Goal: Task Accomplishment & Management: Use online tool/utility

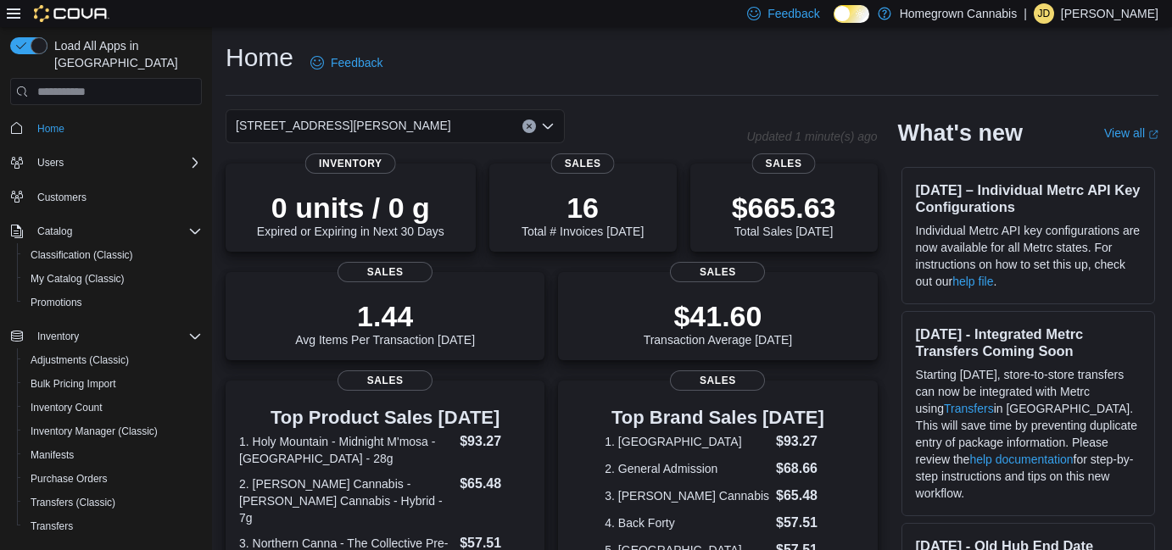
click at [298, 121] on span "[STREET_ADDRESS][PERSON_NAME]" at bounding box center [343, 125] width 215 height 20
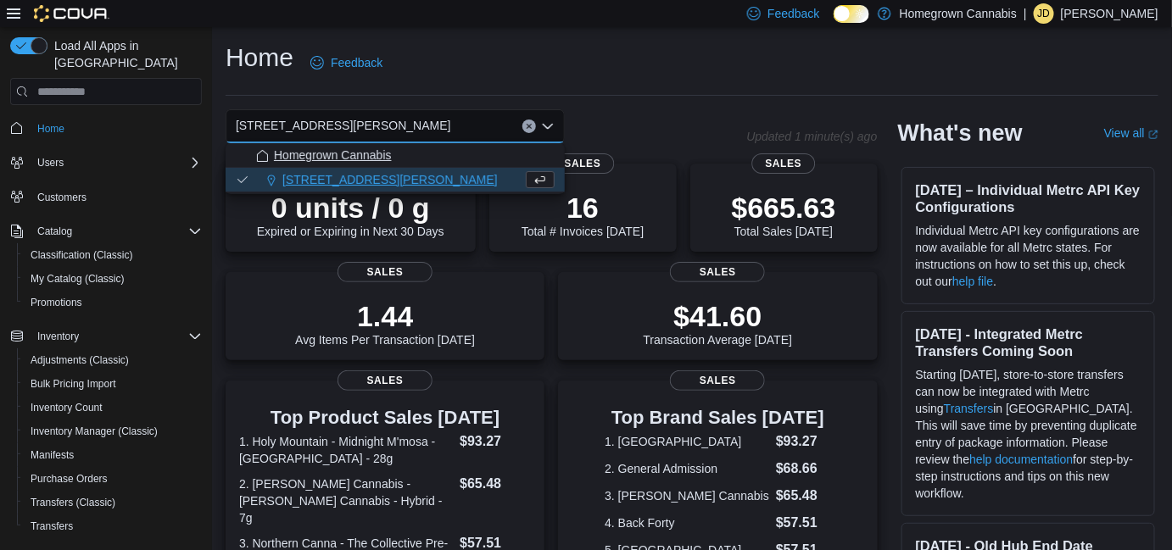
click at [284, 159] on span "Homegrown Cannabis" at bounding box center [333, 155] width 118 height 17
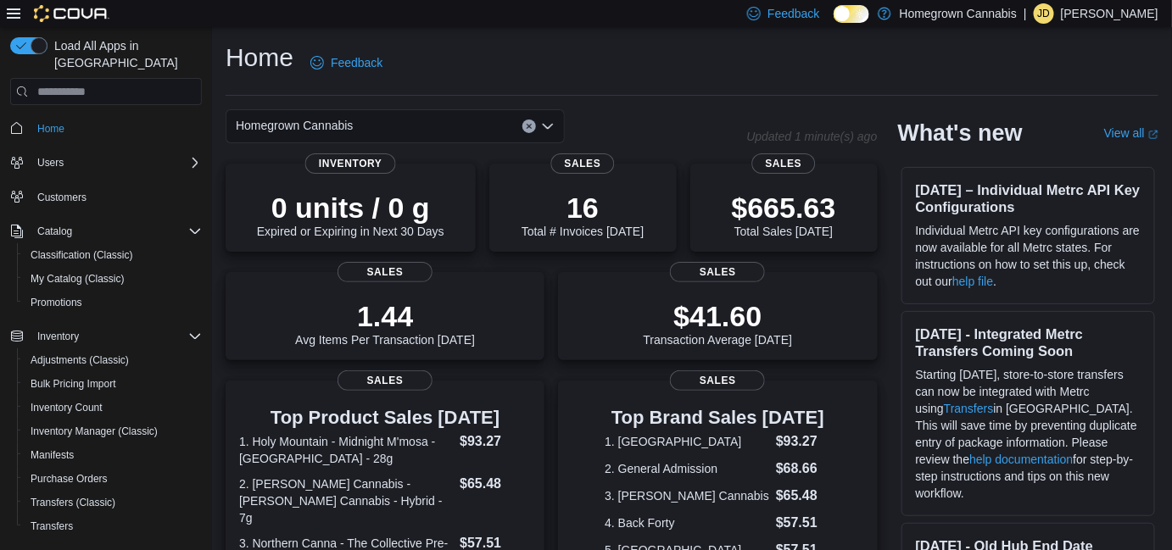
click at [632, 98] on div "Home Feedback Homegrown Cannabis Combo box. Selected. Homegrown Cannabis. Press…" at bounding box center [692, 535] width 960 height 1017
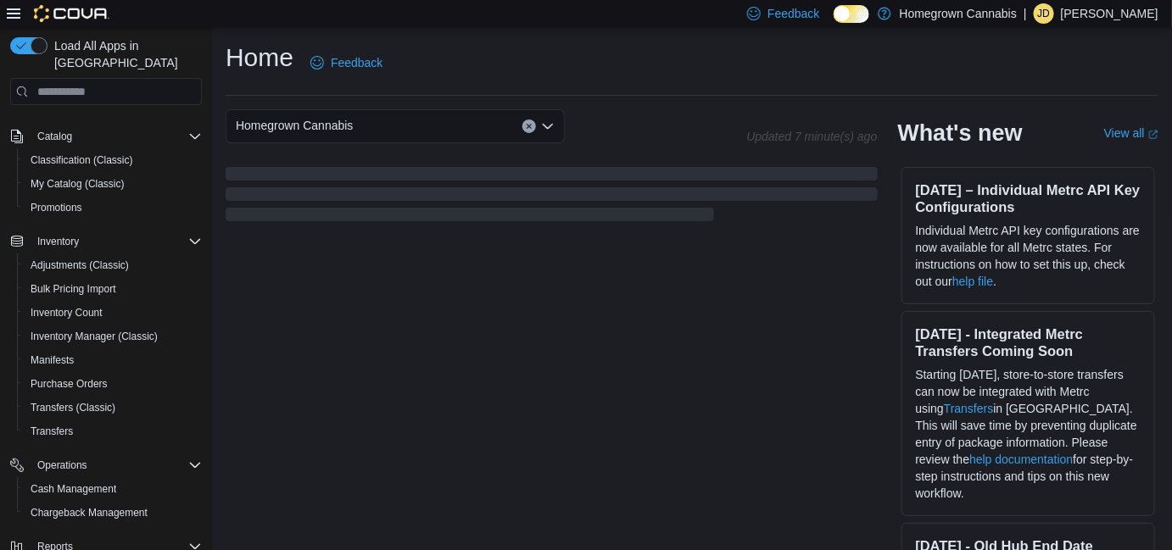
scroll to position [228, 0]
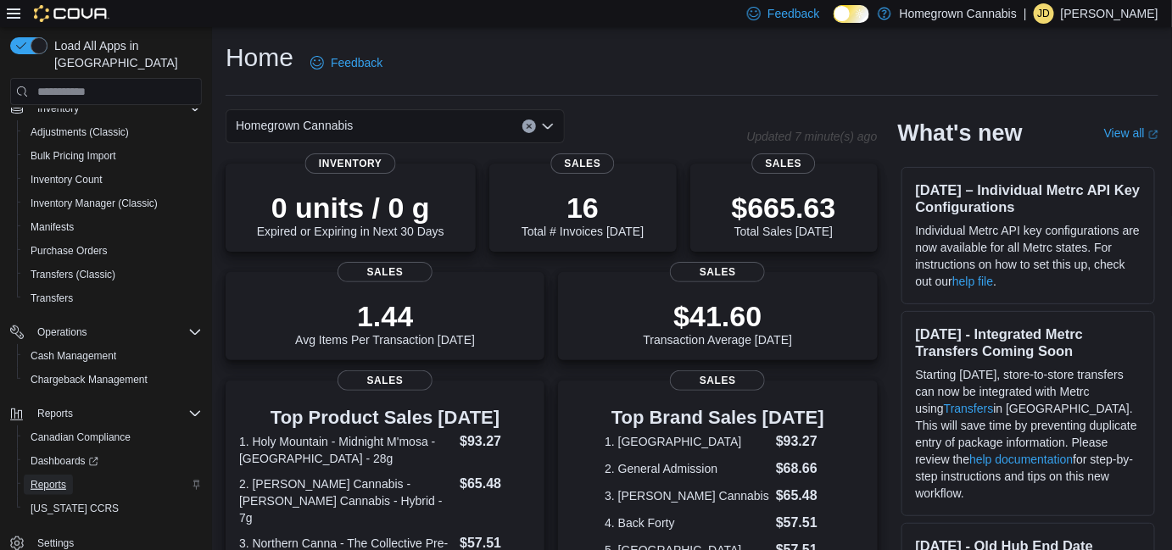
click at [59, 478] on span "Reports" at bounding box center [49, 485] width 36 height 14
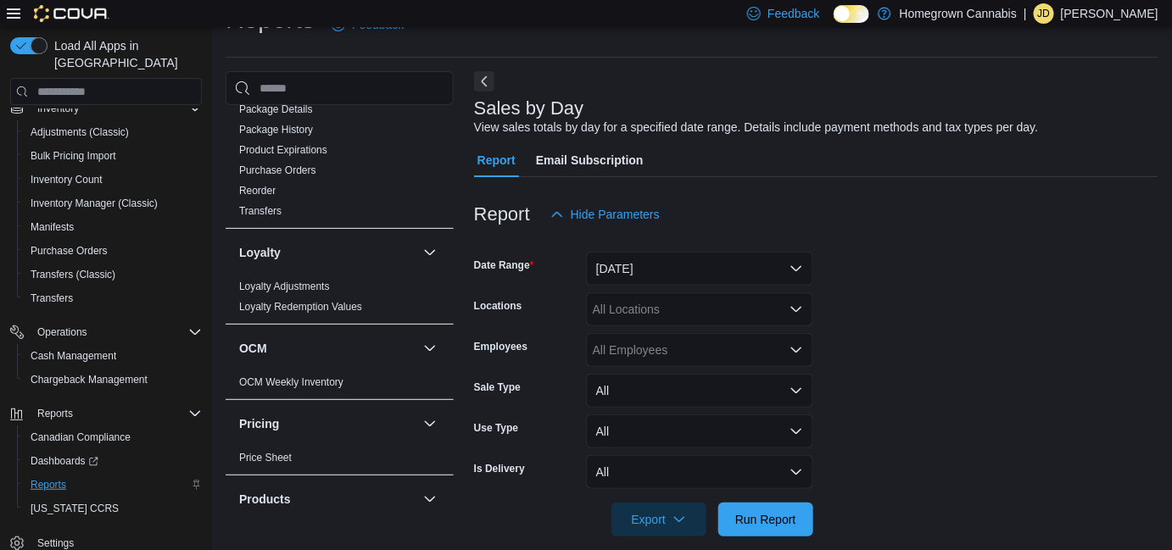
scroll to position [694, 0]
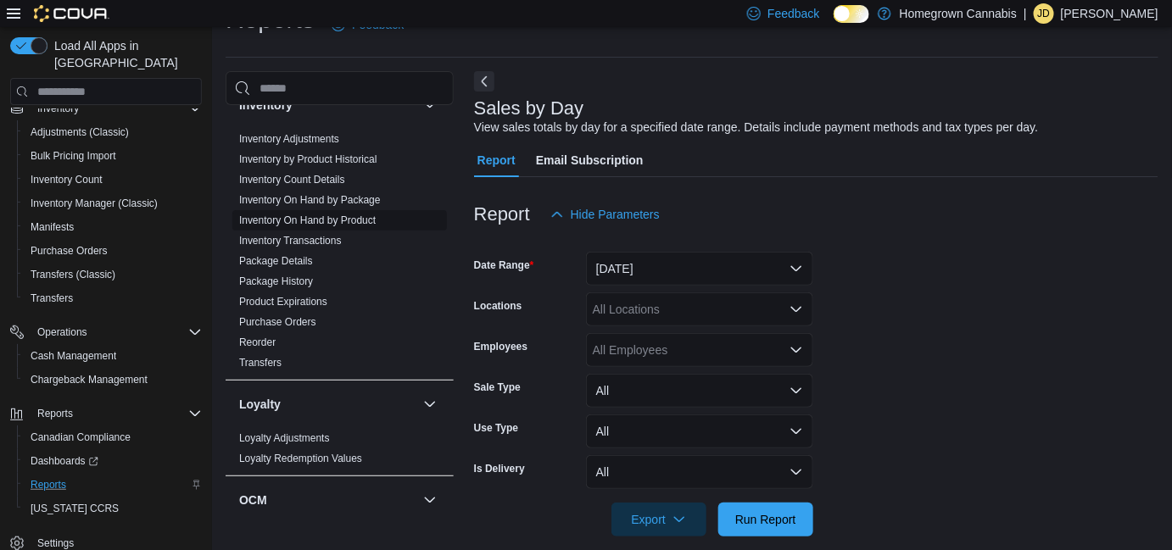
click at [336, 215] on link "Inventory On Hand by Product" at bounding box center [307, 221] width 137 height 12
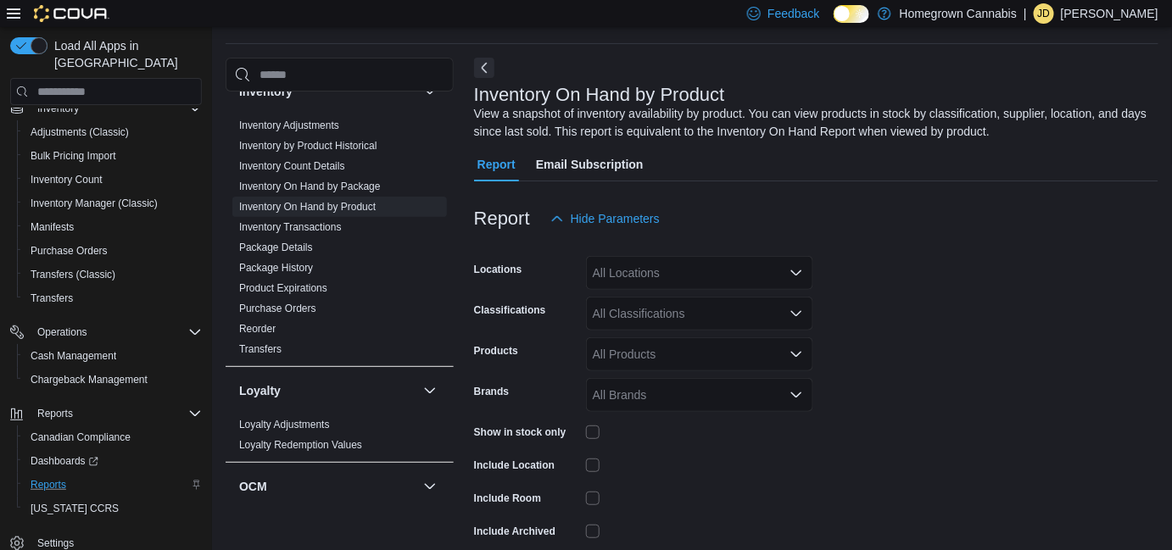
scroll to position [56, 0]
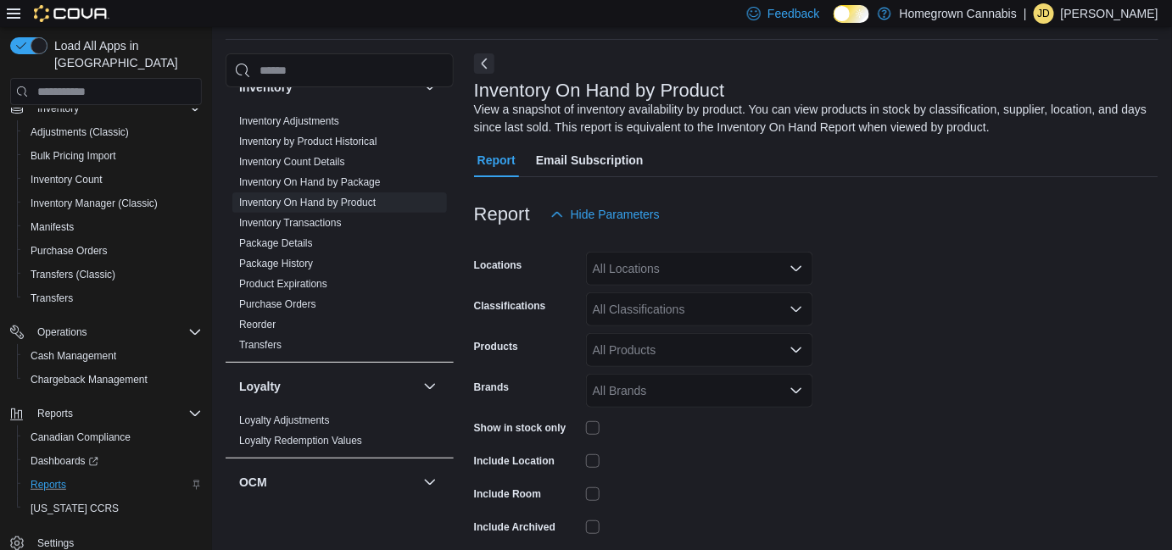
click at [656, 261] on div "All Locations" at bounding box center [699, 269] width 227 height 34
click at [673, 304] on span "Homegrown Cannabis" at bounding box center [673, 297] width 118 height 17
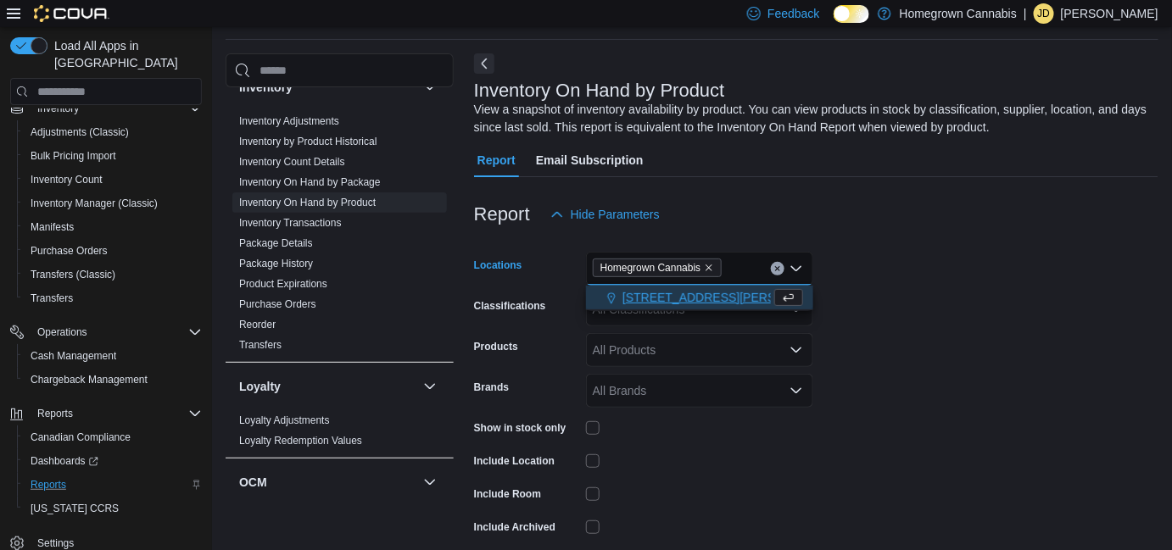
click at [672, 299] on span "[STREET_ADDRESS][PERSON_NAME]" at bounding box center [730, 297] width 215 height 17
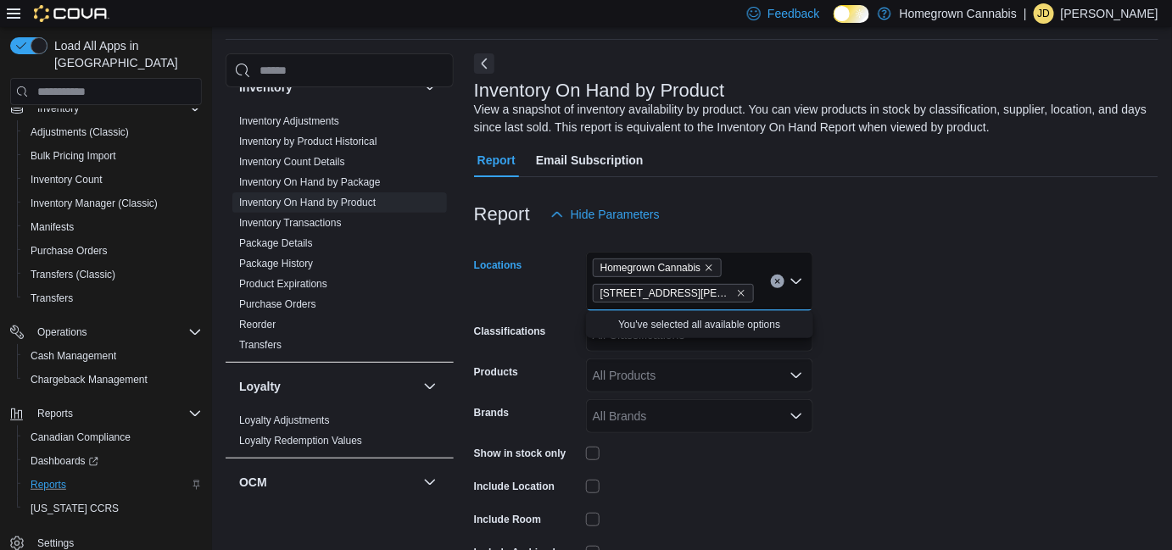
click at [991, 363] on form "Locations Homegrown Cannabis [STREET_ADDRESS][PERSON_NAME] Selected. Homegrown …" at bounding box center [816, 423] width 684 height 382
click at [650, 348] on div "All Classifications" at bounding box center [699, 335] width 227 height 34
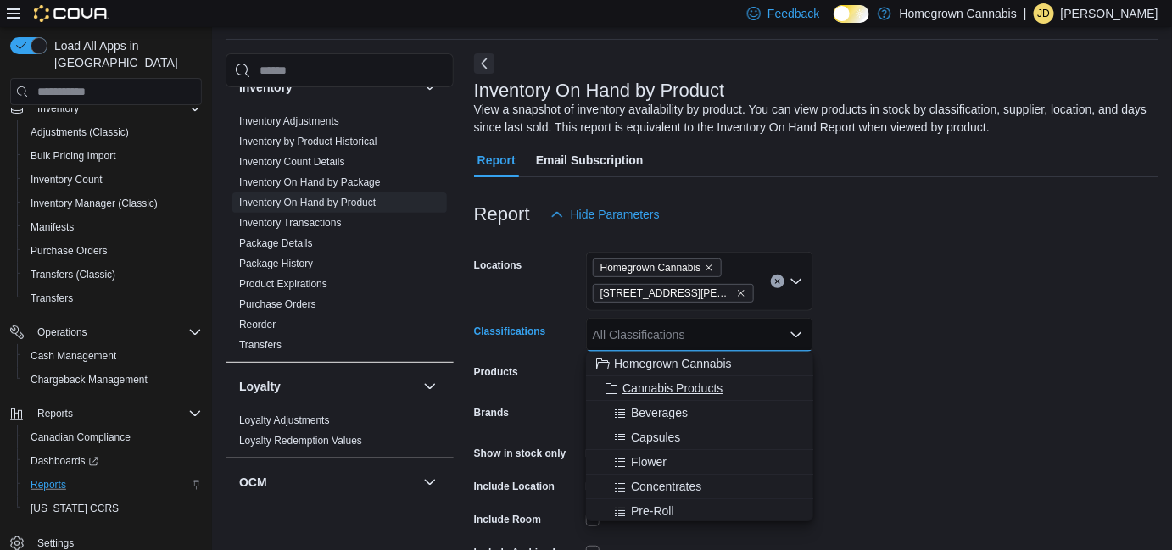
drag, startPoint x: 658, startPoint y: 369, endPoint x: 658, endPoint y: 387, distance: 17.8
click at [658, 387] on span "Cannabis Products" at bounding box center [673, 388] width 100 height 17
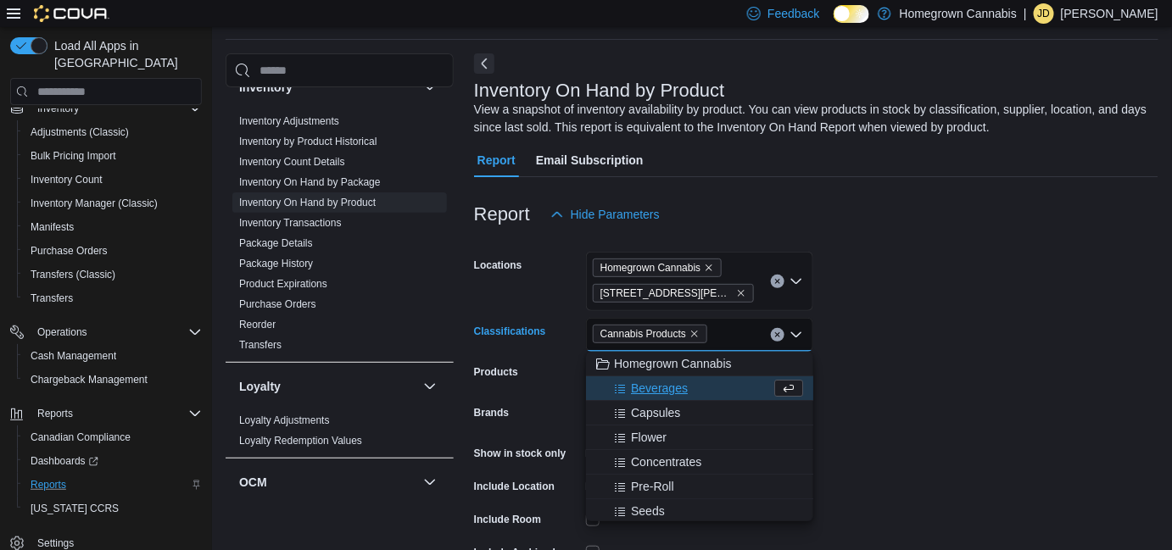
drag, startPoint x: 906, startPoint y: 394, endPoint x: 895, endPoint y: 394, distance: 11.0
click at [905, 394] on form "Locations Homegrown Cannabis [STREET_ADDRESS][PERSON_NAME] Cannabis Products Co…" at bounding box center [816, 423] width 684 height 382
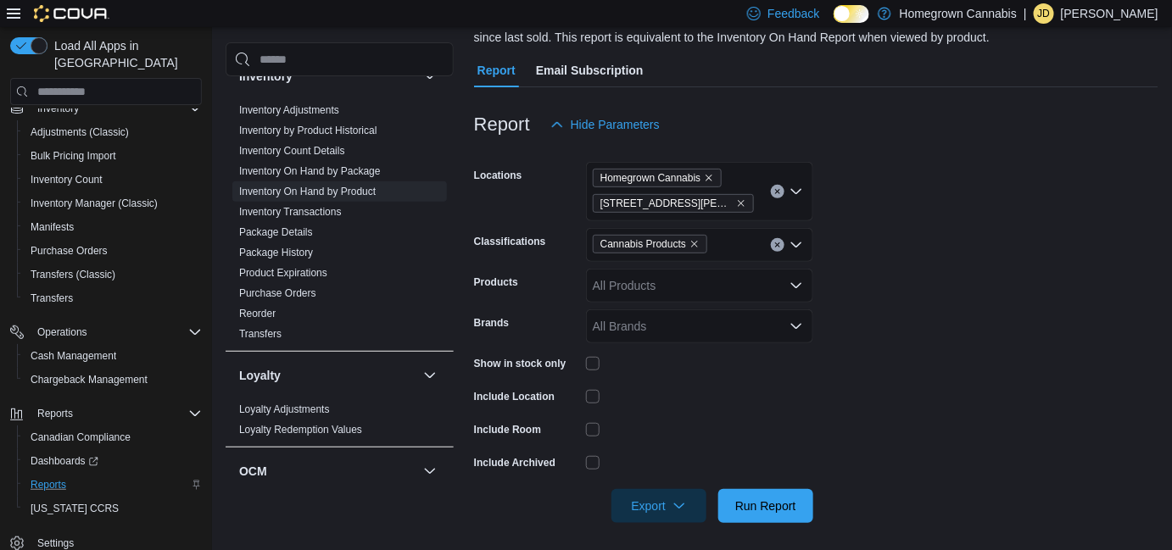
scroll to position [153, 0]
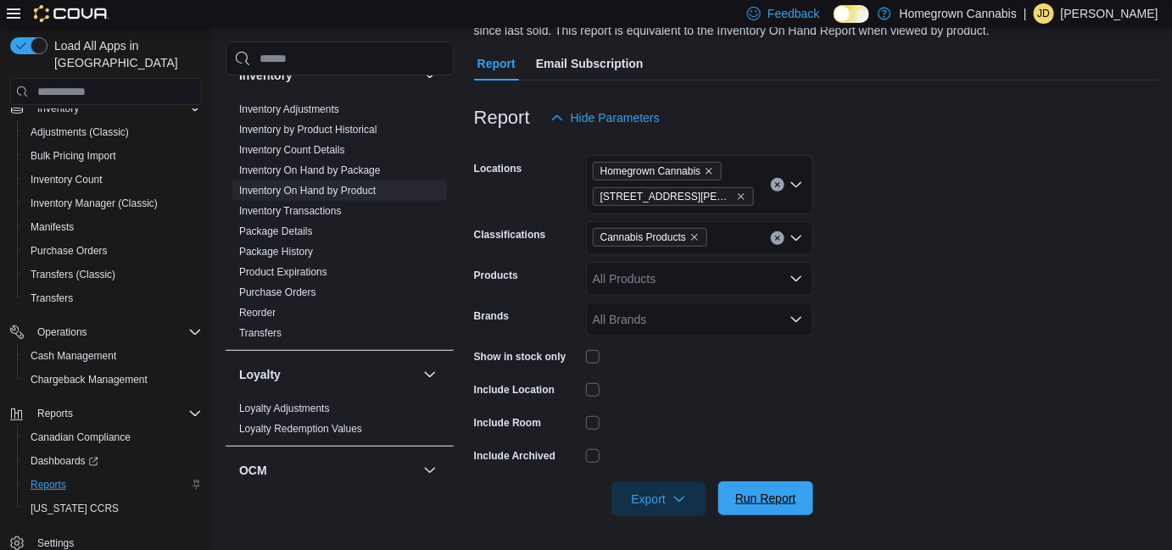
click at [762, 502] on span "Run Report" at bounding box center [765, 498] width 61 height 17
click at [646, 492] on span "Export" at bounding box center [659, 499] width 75 height 34
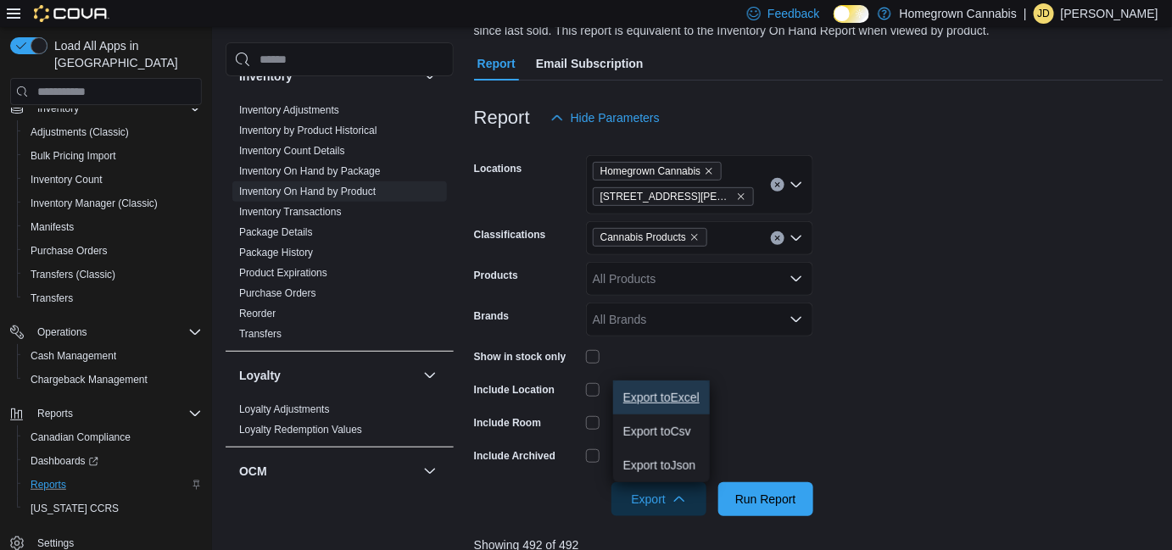
click at [659, 388] on button "Export to Excel" at bounding box center [661, 398] width 97 height 34
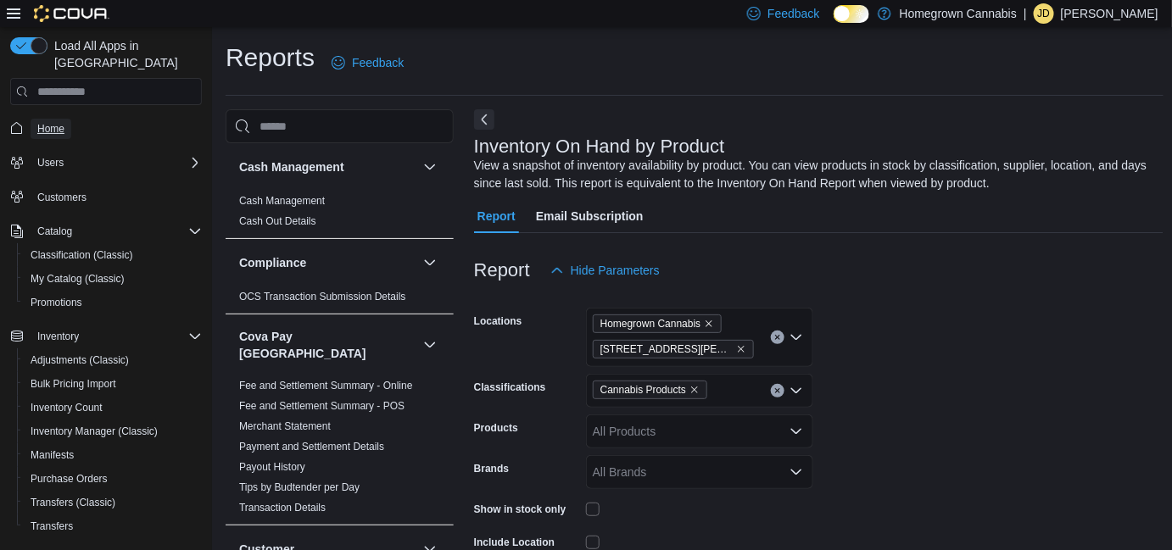
click at [51, 121] on span "Home" at bounding box center [50, 129] width 27 height 20
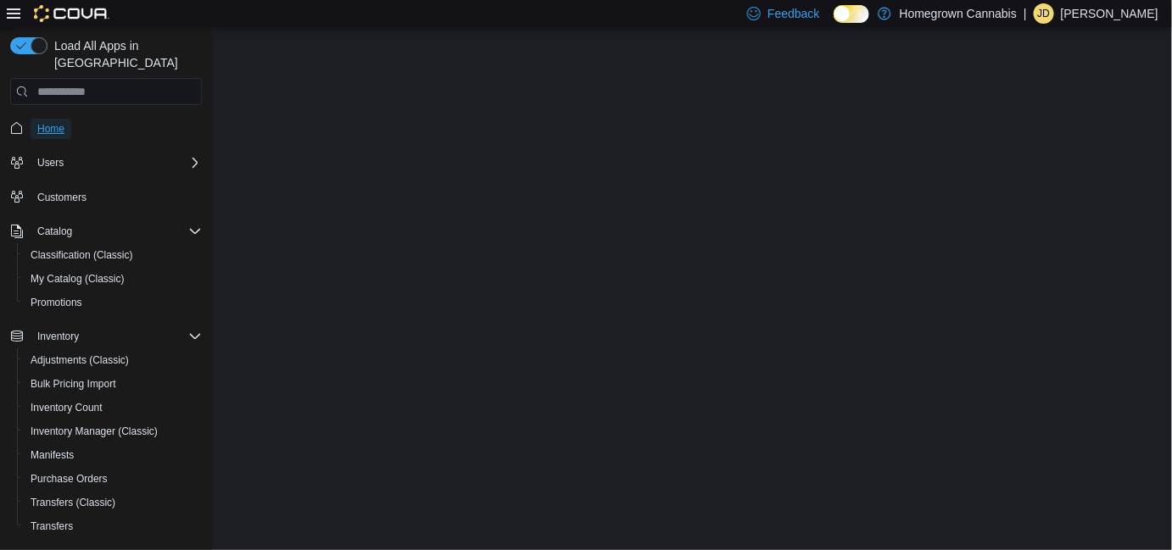
click at [52, 122] on span "Home" at bounding box center [50, 129] width 27 height 14
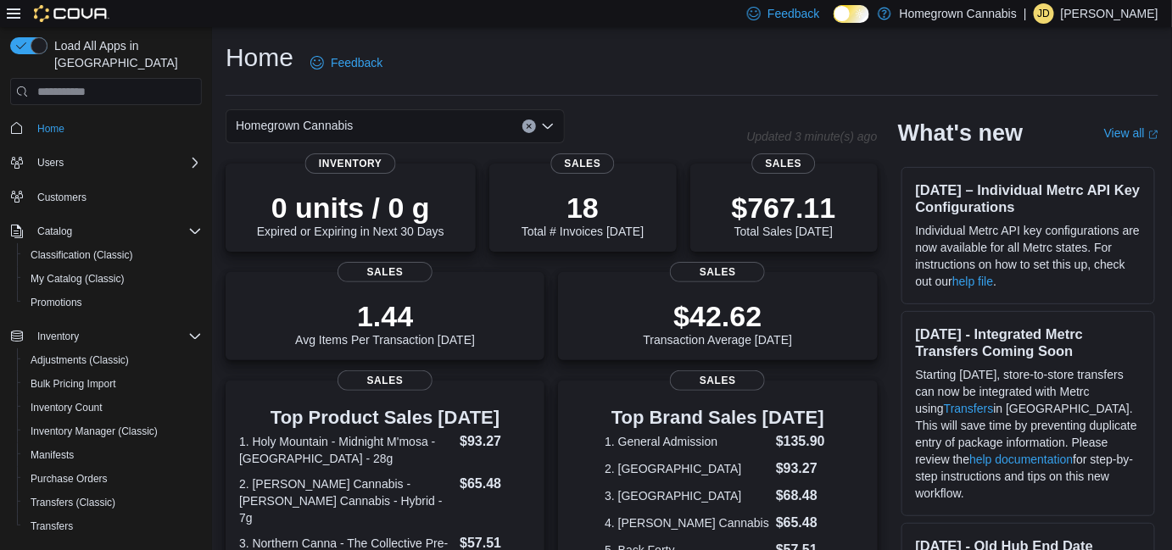
click at [388, 122] on div "Homegrown Cannabis" at bounding box center [395, 126] width 339 height 34
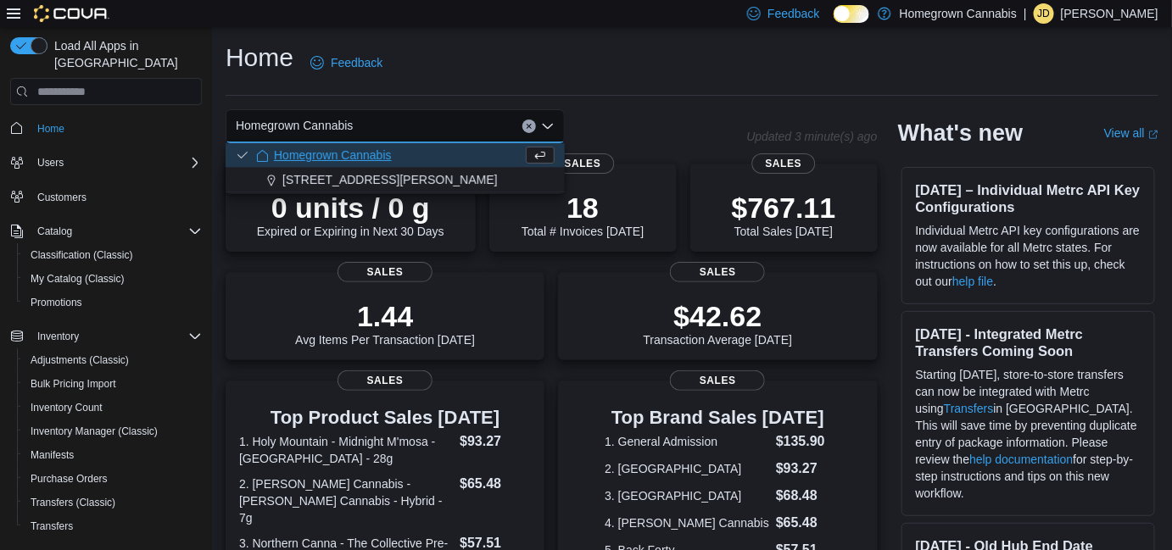
click at [416, 86] on div "Home Feedback" at bounding box center [692, 68] width 933 height 55
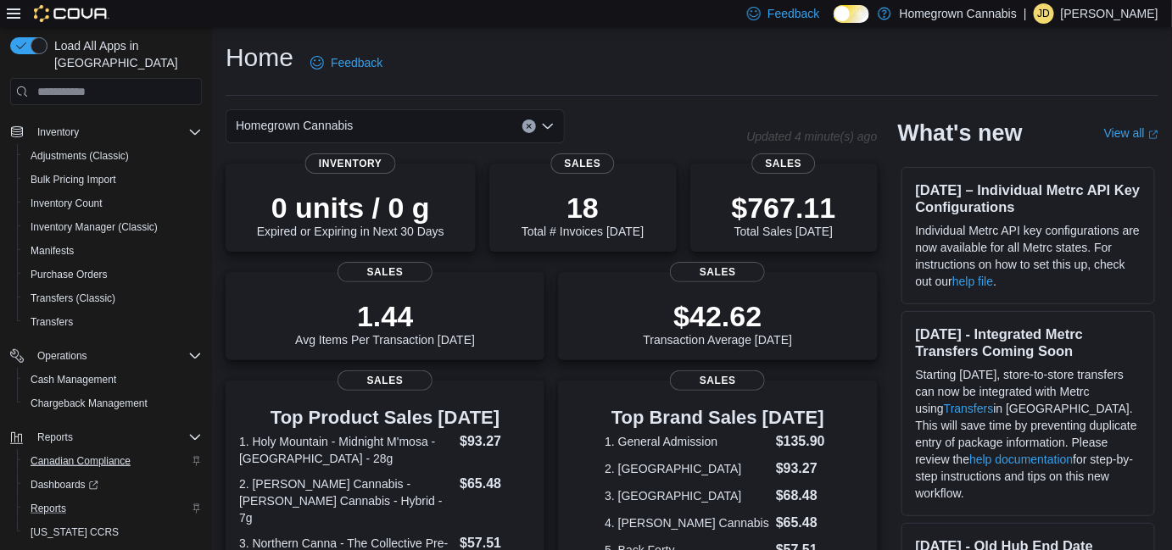
scroll to position [228, 0]
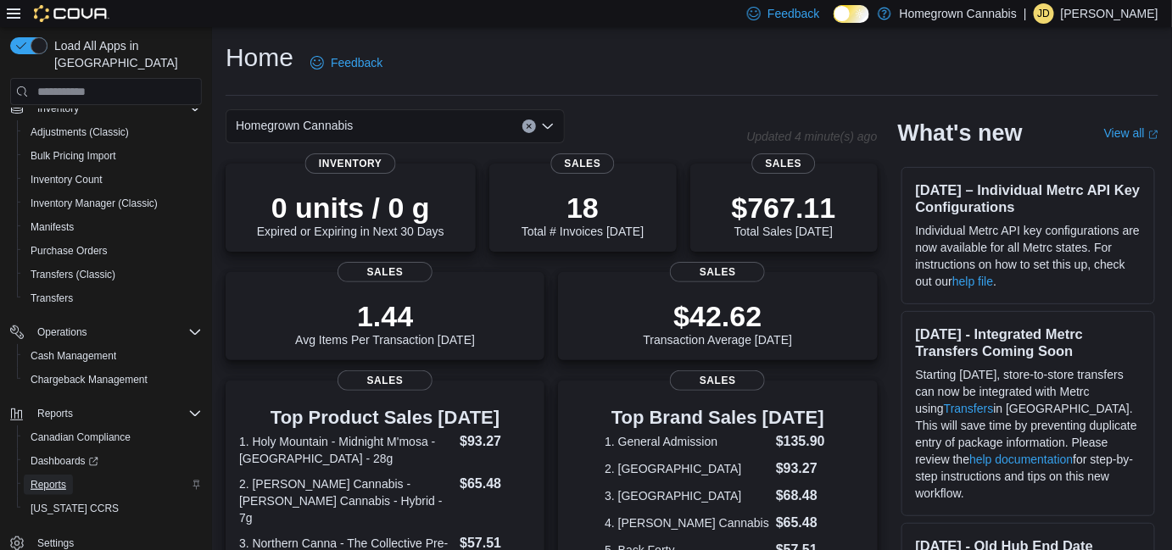
click at [58, 478] on span "Reports" at bounding box center [49, 485] width 36 height 14
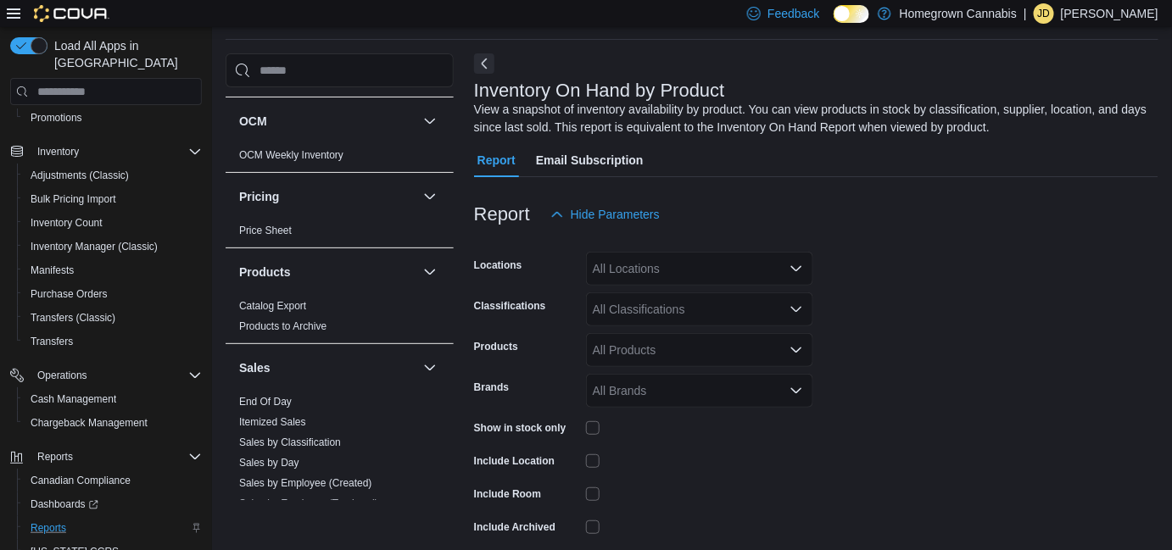
scroll to position [1156, 0]
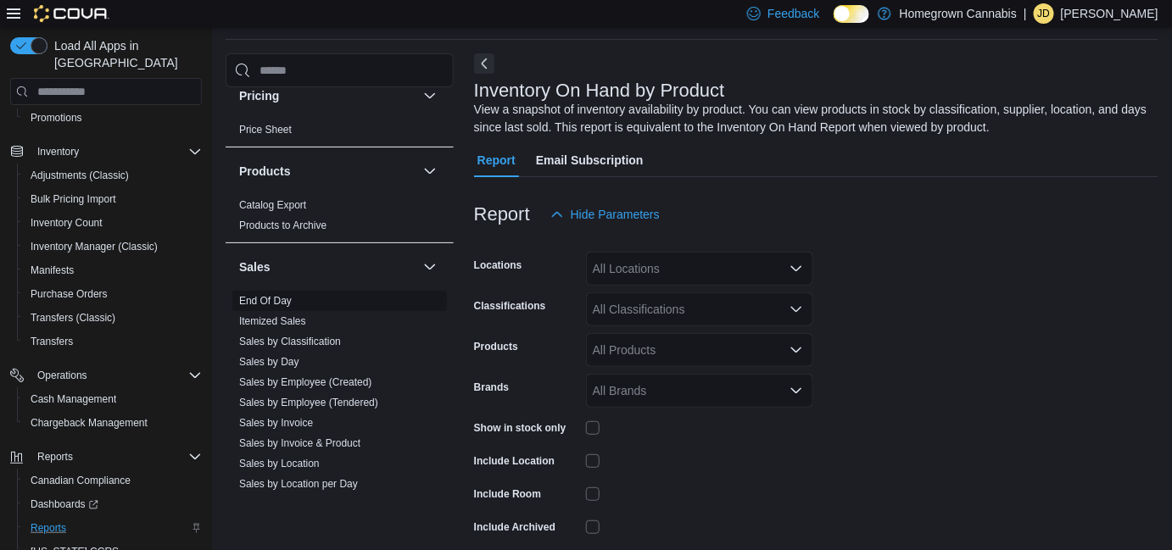
click at [277, 295] on link "End Of Day" at bounding box center [265, 301] width 53 height 12
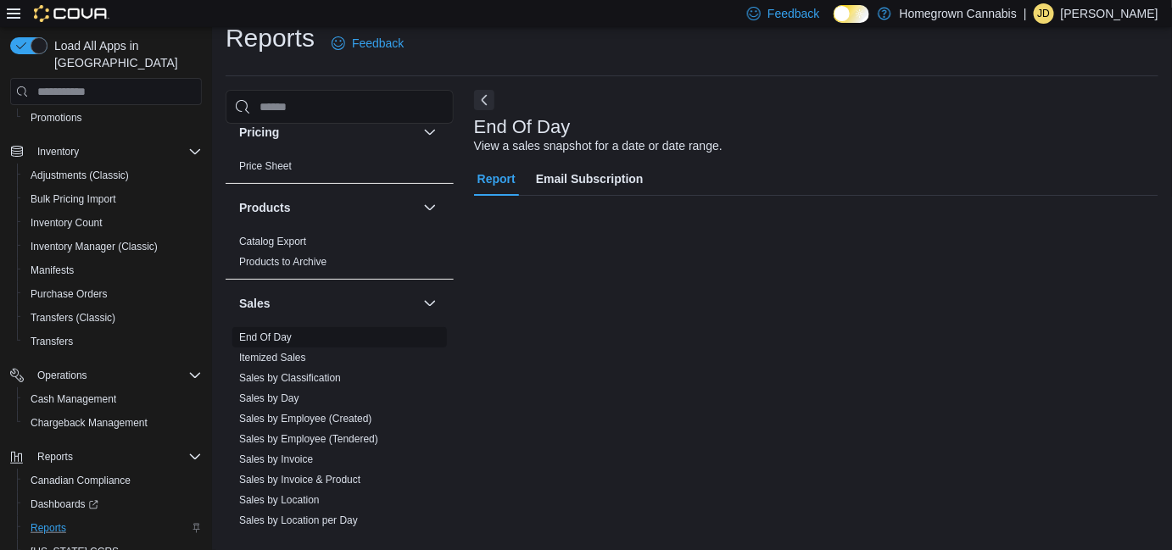
scroll to position [20, 0]
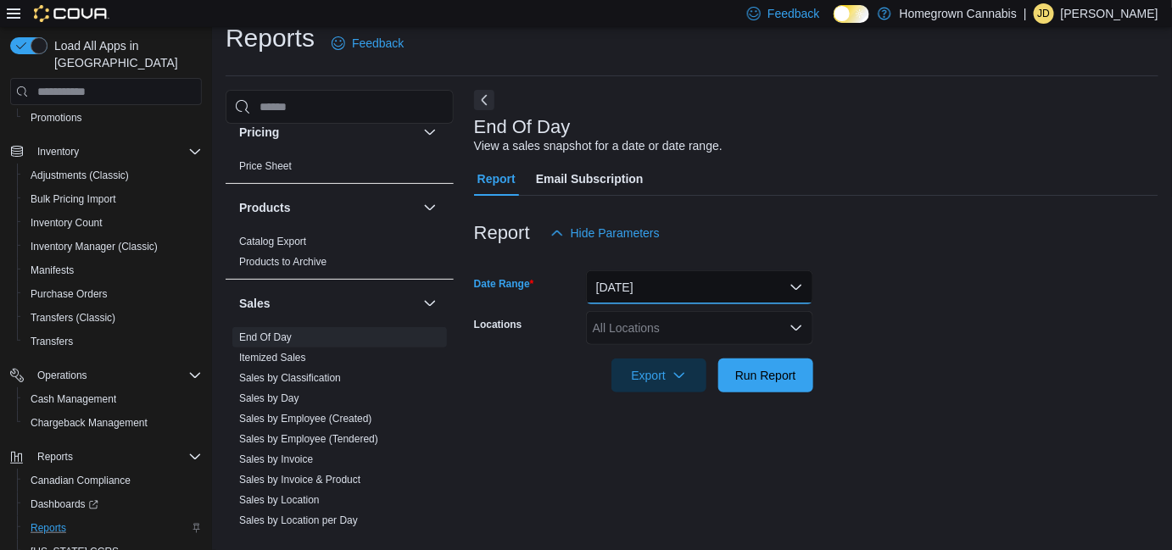
click at [644, 280] on button "[DATE]" at bounding box center [699, 288] width 227 height 34
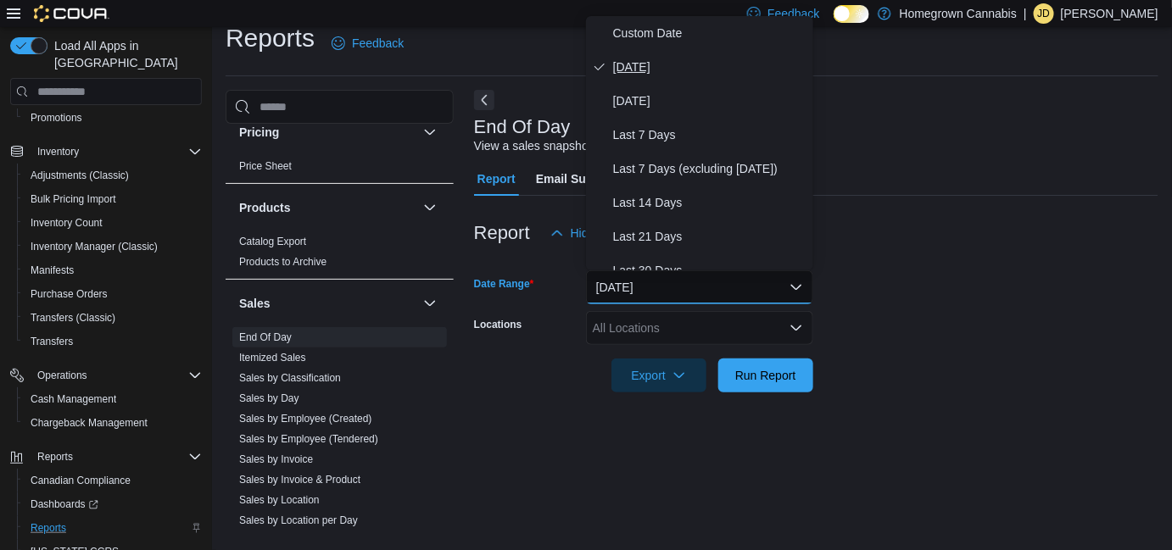
click at [644, 74] on span "[DATE]" at bounding box center [709, 67] width 193 height 20
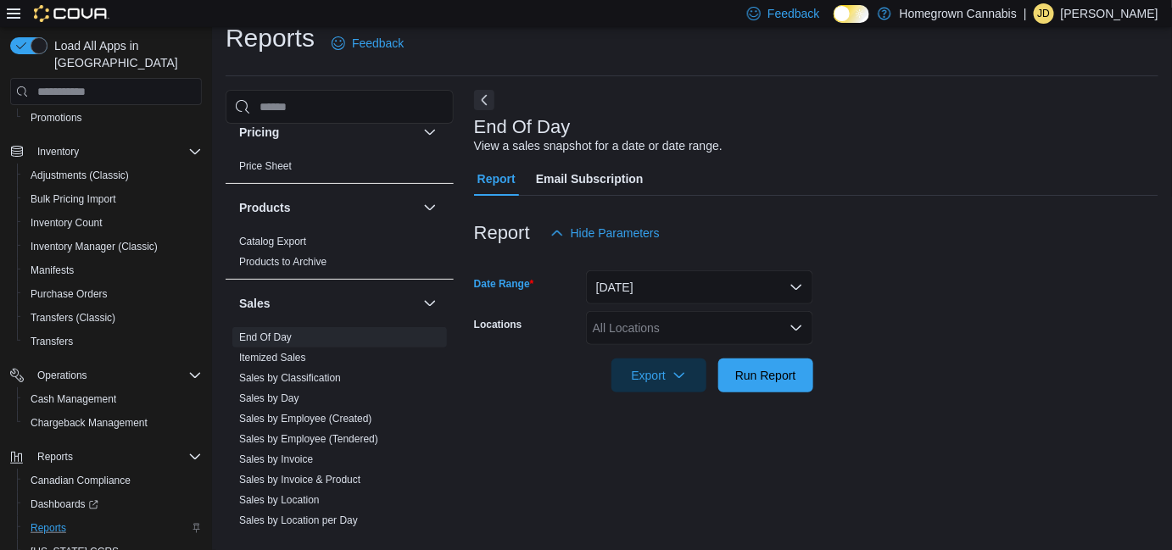
click at [667, 341] on div "All Locations" at bounding box center [699, 328] width 227 height 34
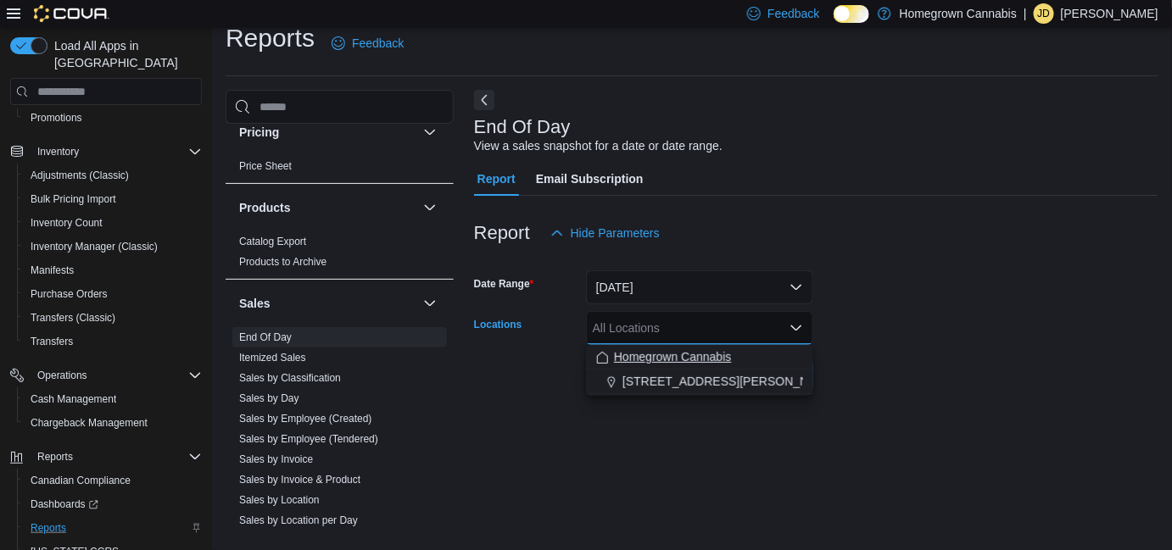
click at [703, 355] on span "Homegrown Cannabis" at bounding box center [673, 357] width 118 height 17
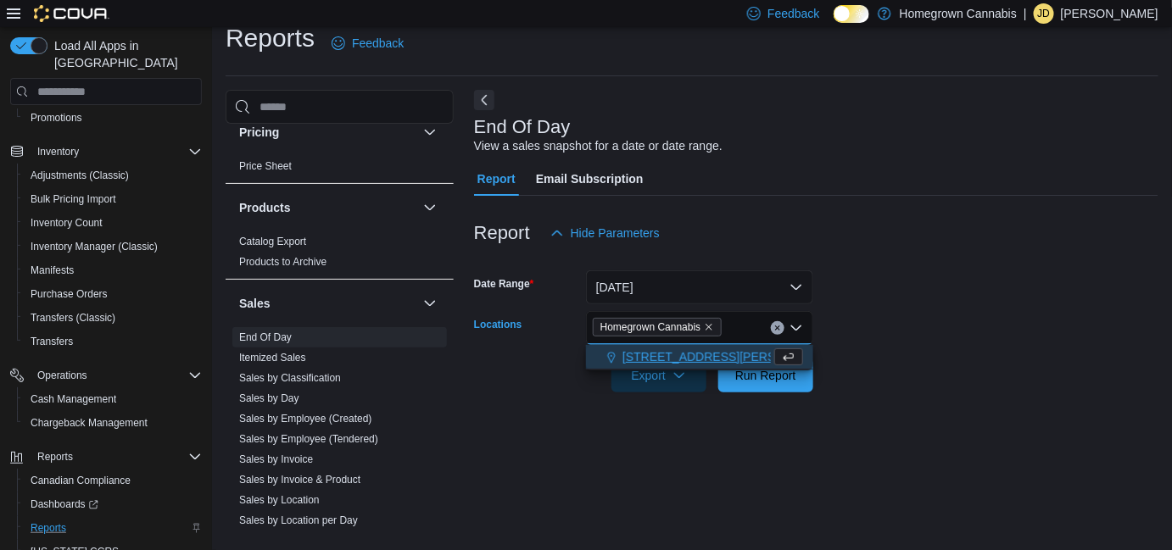
drag, startPoint x: 1022, startPoint y: 362, endPoint x: 923, endPoint y: 373, distance: 99.8
click at [1019, 361] on form "Date Range [DATE] Locations Homegrown Cannabis Combo box. Selected. Homegrown C…" at bounding box center [816, 321] width 684 height 142
click at [762, 367] on span "Run Report" at bounding box center [766, 375] width 75 height 34
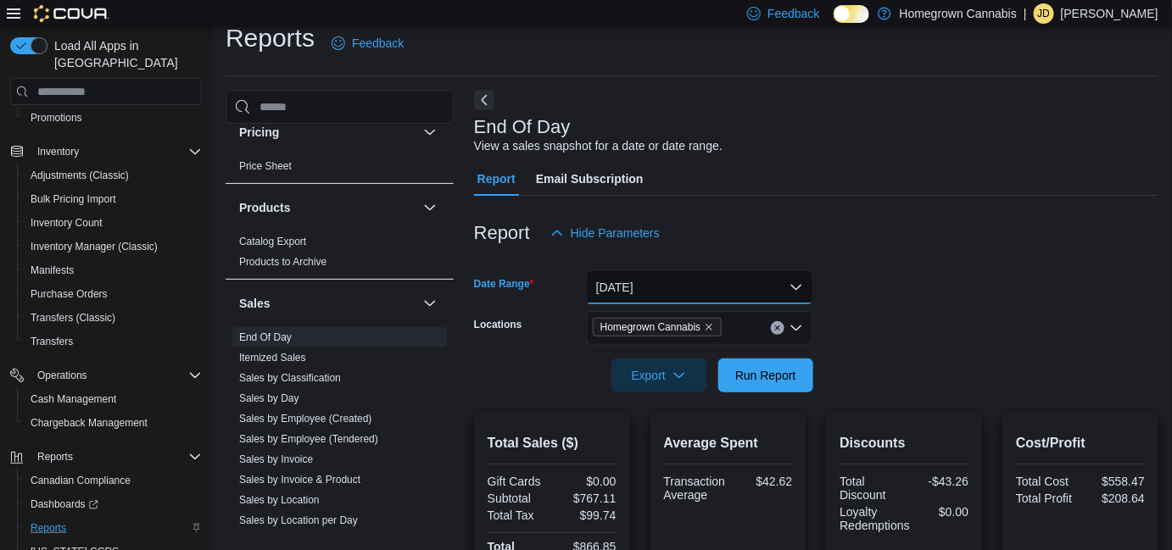
click at [656, 287] on button "[DATE]" at bounding box center [699, 288] width 227 height 34
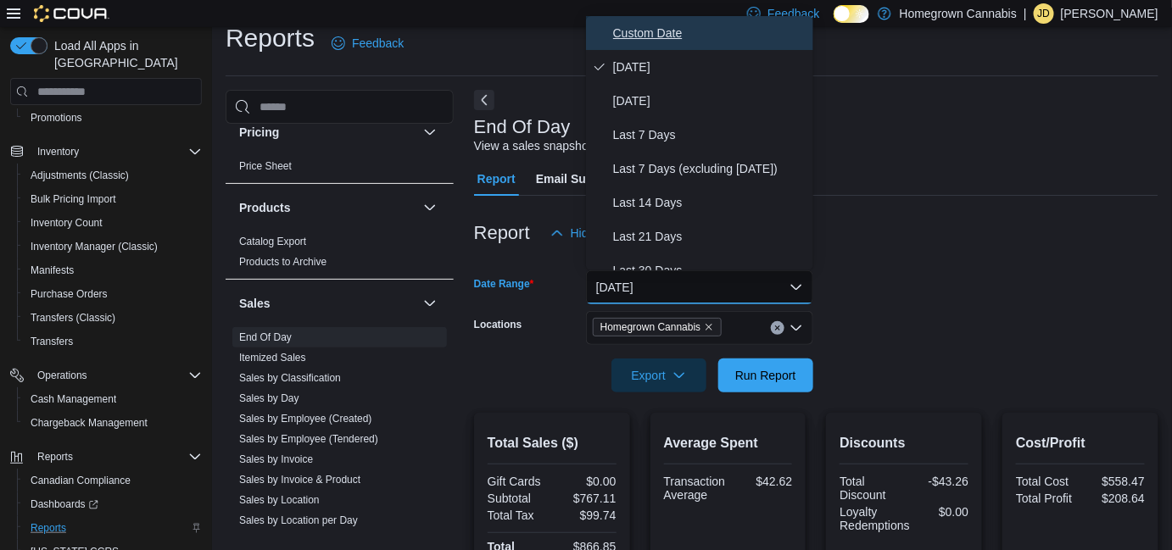
click at [645, 29] on span "Custom Date" at bounding box center [709, 33] width 193 height 20
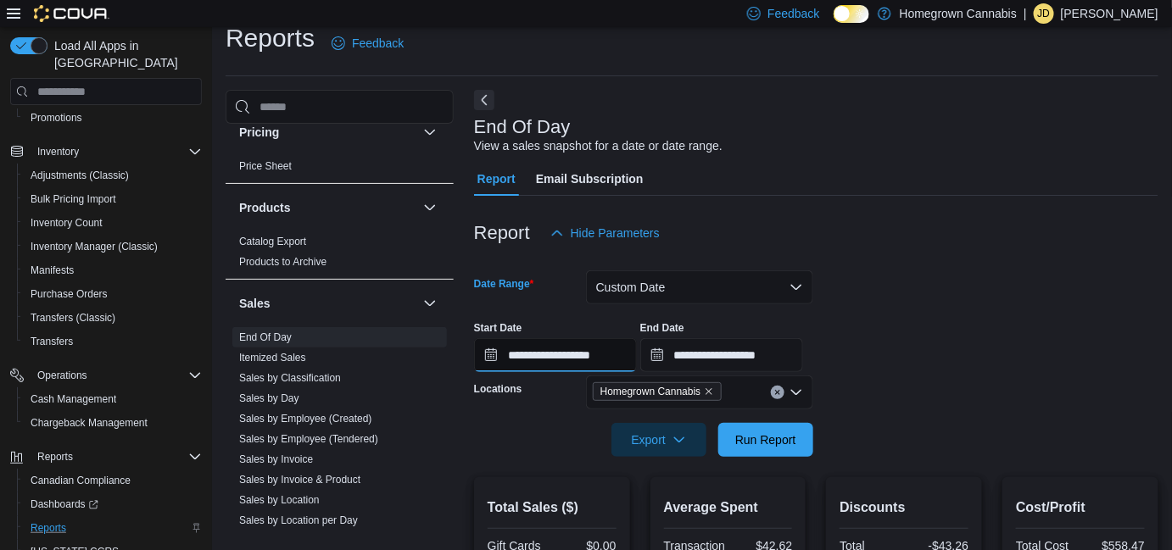
click at [631, 349] on input "**********" at bounding box center [555, 355] width 163 height 34
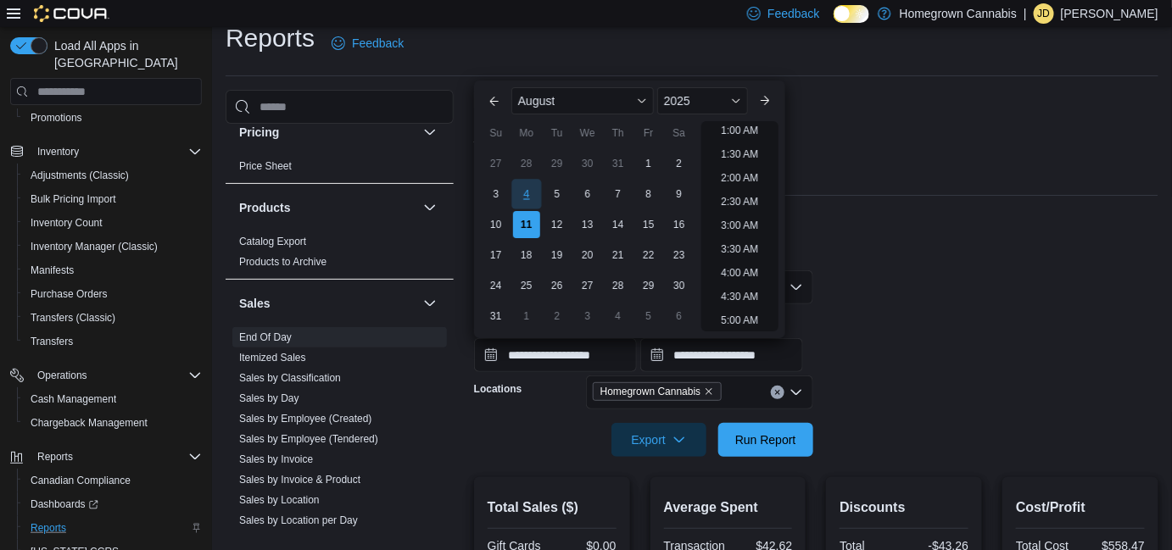
click at [527, 200] on div "4" at bounding box center [526, 195] width 30 height 30
type input "**********"
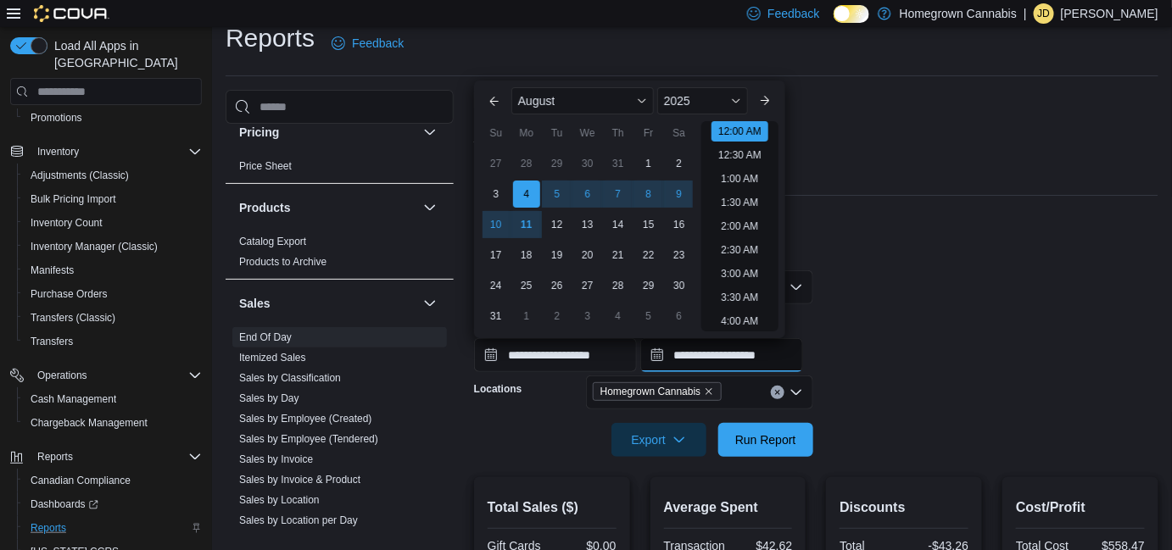
click at [703, 359] on input "**********" at bounding box center [721, 355] width 163 height 34
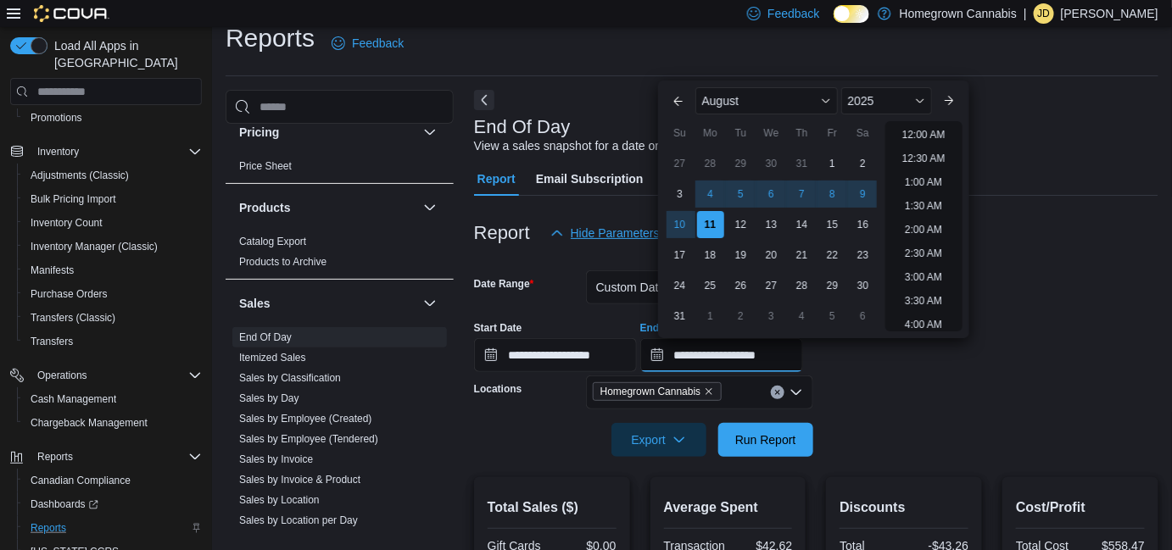
scroll to position [933, 0]
click at [718, 180] on div "3 4 5 6 7 8 9" at bounding box center [772, 194] width 214 height 31
click at [716, 187] on div "4" at bounding box center [710, 195] width 30 height 30
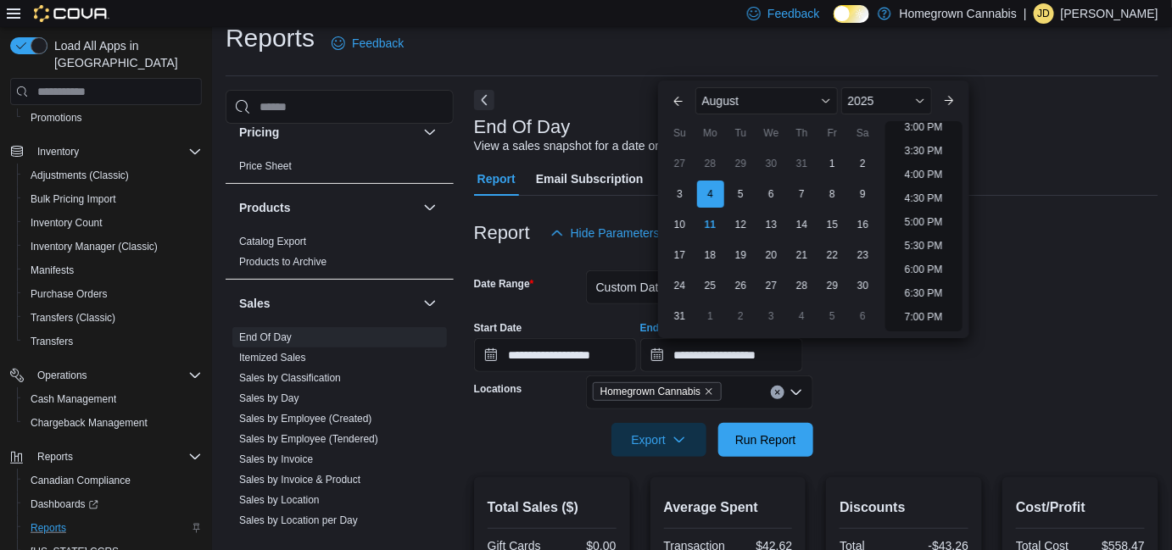
scroll to position [547, 0]
click at [930, 302] on li "3:00 PM" at bounding box center [924, 300] width 52 height 20
type input "**********"
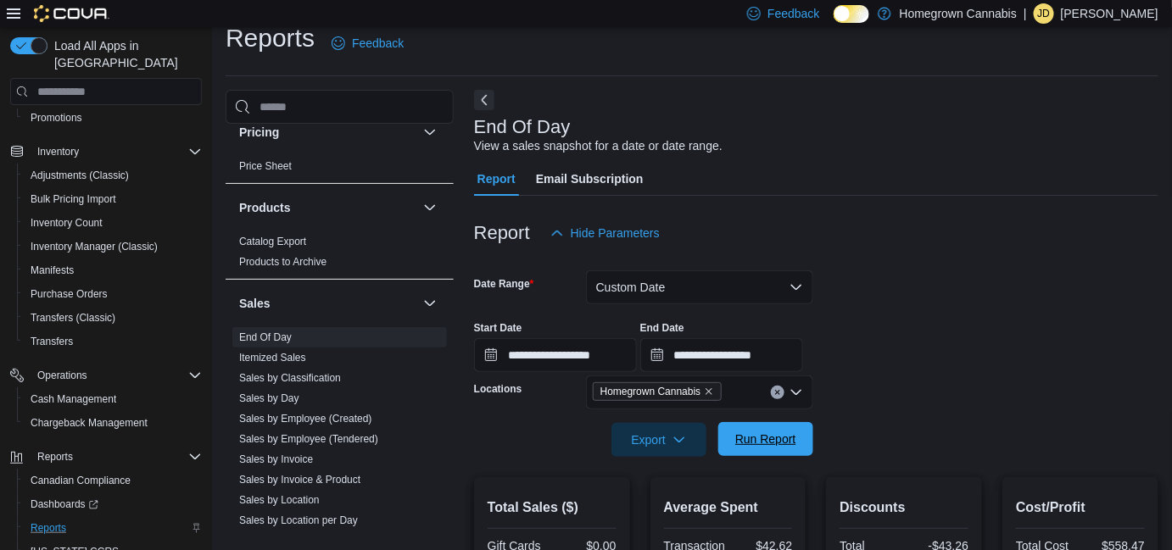
click at [777, 436] on span "Run Report" at bounding box center [765, 439] width 61 height 17
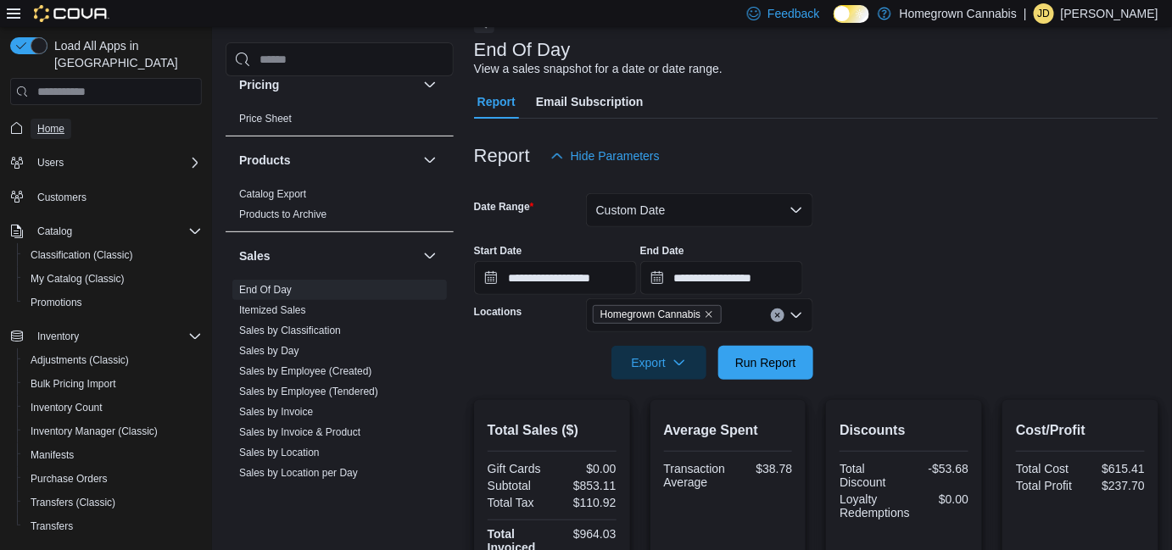
click at [42, 122] on span "Home" at bounding box center [50, 129] width 27 height 14
